Goal: Transaction & Acquisition: Purchase product/service

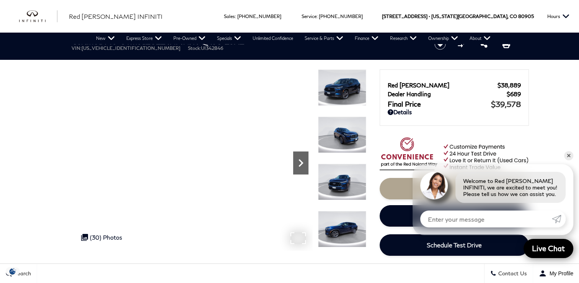
click at [299, 165] on icon "Next" at bounding box center [300, 162] width 15 height 15
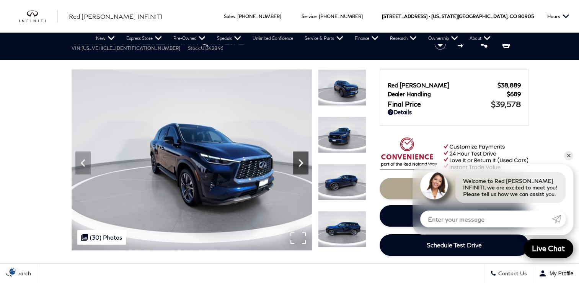
click at [299, 165] on icon "Next" at bounding box center [300, 162] width 15 height 15
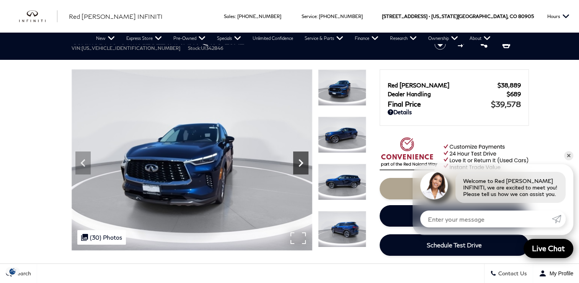
click at [299, 165] on icon "Next" at bounding box center [300, 162] width 15 height 15
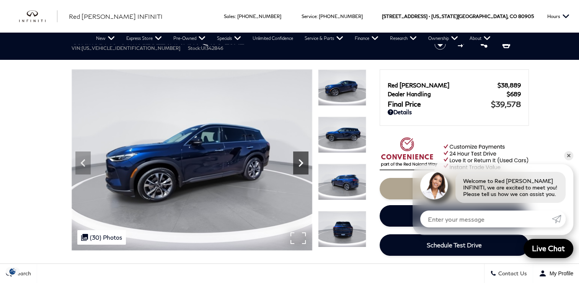
click at [299, 165] on icon "Next" at bounding box center [300, 162] width 15 height 15
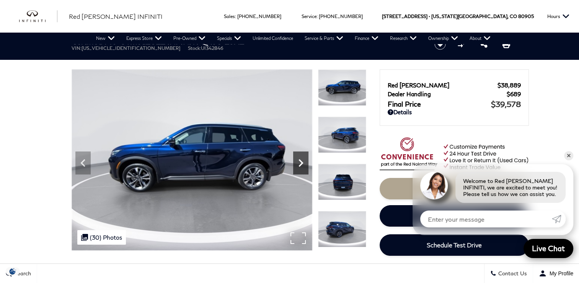
click at [299, 165] on icon "Next" at bounding box center [300, 162] width 15 height 15
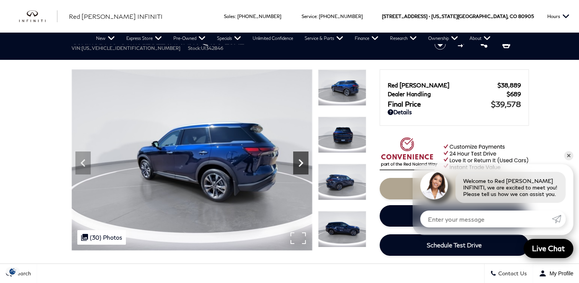
click at [299, 165] on icon "Next" at bounding box center [300, 162] width 15 height 15
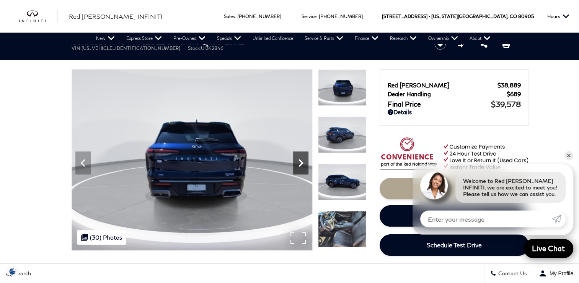
click at [299, 165] on icon "Next" at bounding box center [300, 162] width 15 height 15
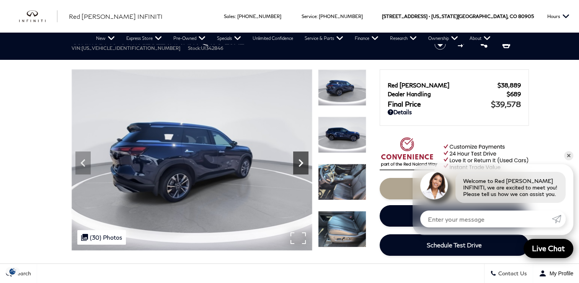
click at [299, 165] on icon "Next" at bounding box center [300, 162] width 15 height 15
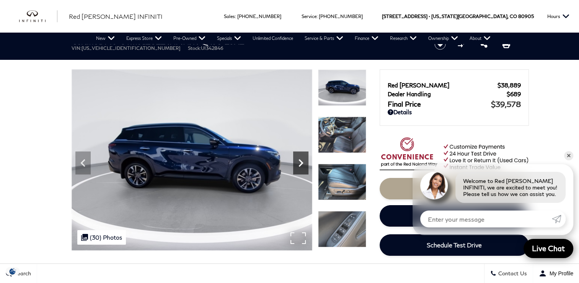
click at [299, 165] on icon "Next" at bounding box center [300, 162] width 15 height 15
